Goal: Information Seeking & Learning: Learn about a topic

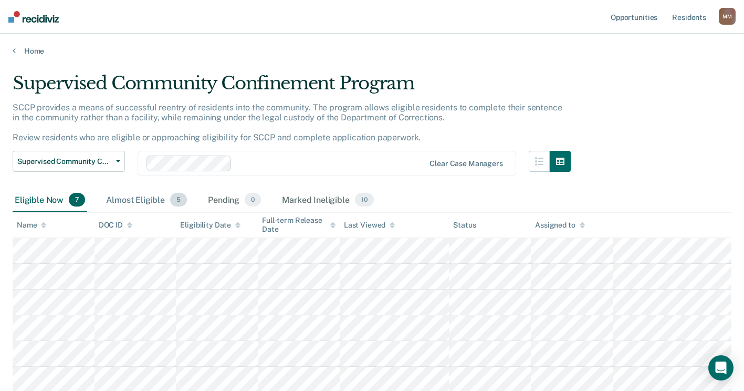
click at [149, 196] on div "Almost Eligible 5" at bounding box center [146, 200] width 85 height 23
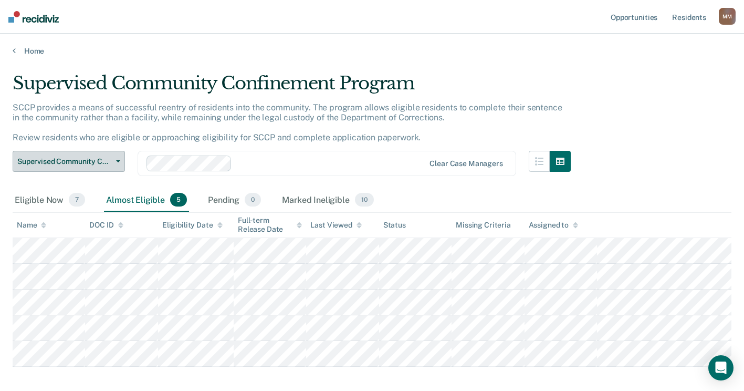
click at [119, 158] on button "Supervised Community Confinement Program" at bounding box center [69, 161] width 112 height 21
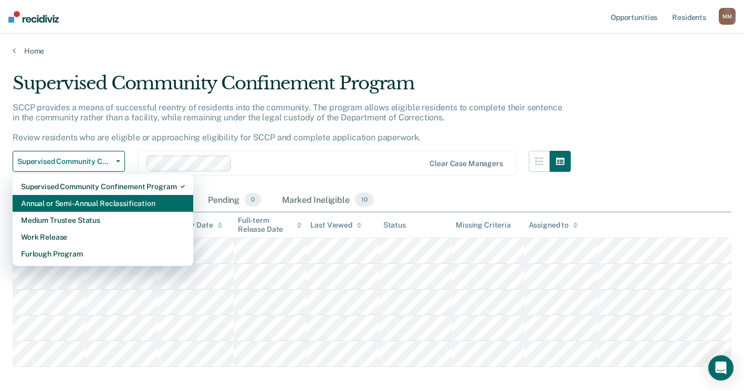
click at [101, 198] on div "Annual or Semi-Annual Reclassification" at bounding box center [103, 203] width 164 height 17
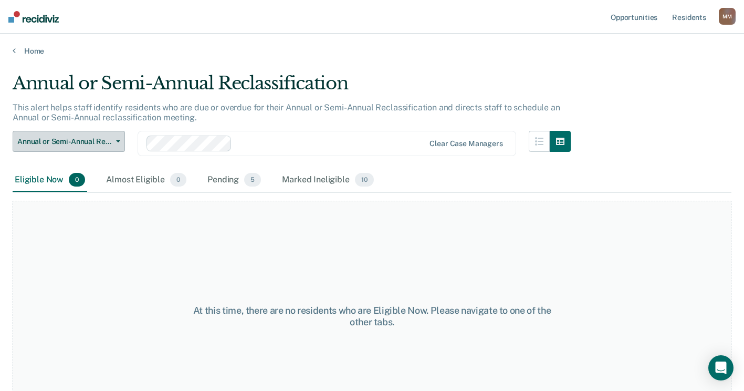
click at [119, 144] on button "Annual or Semi-Annual Reclassification" at bounding box center [69, 141] width 112 height 21
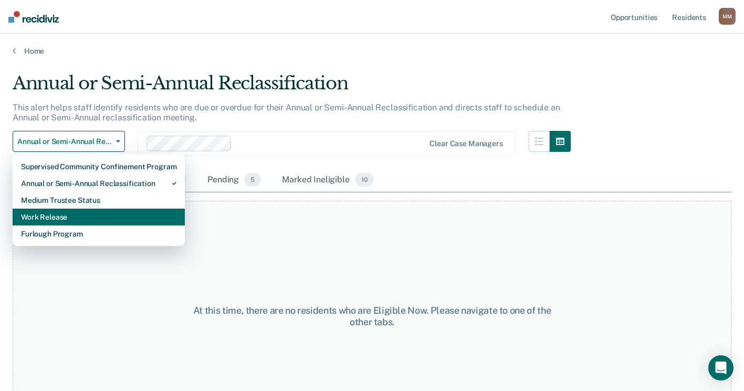
click at [100, 214] on div "Work Release" at bounding box center [98, 217] width 155 height 17
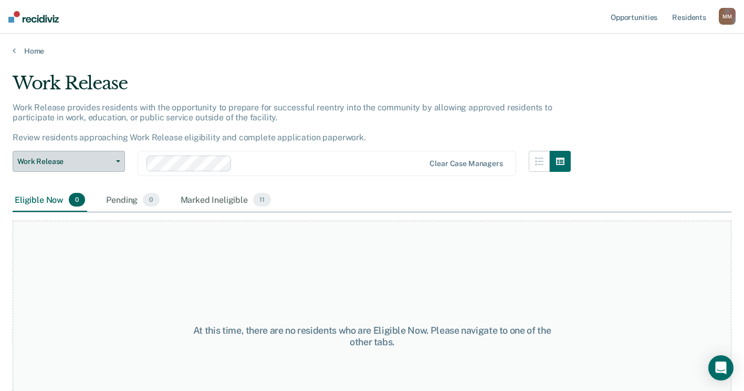
click at [121, 162] on button "Work Release" at bounding box center [69, 161] width 112 height 21
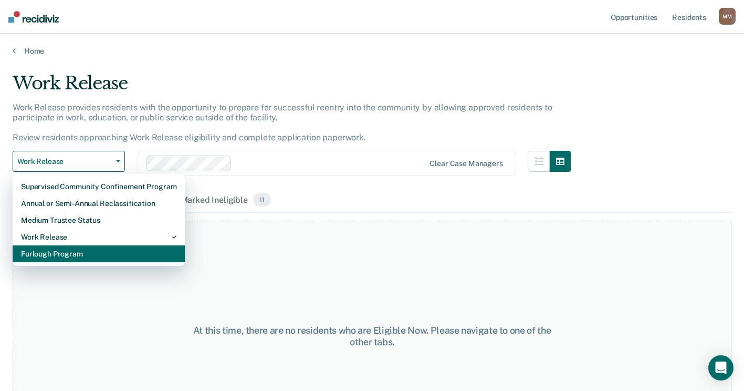
click at [70, 252] on div "Furlough Program" at bounding box center [98, 253] width 155 height 17
